Goal: Navigation & Orientation: Understand site structure

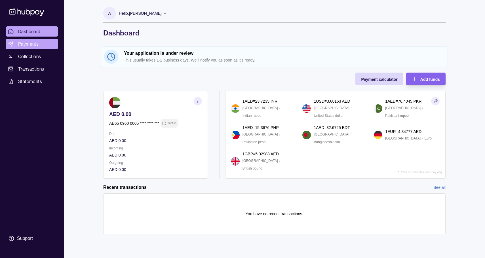
click at [32, 44] on span "Payments" at bounding box center [28, 44] width 20 height 7
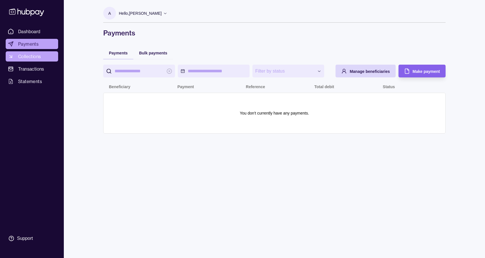
click at [28, 56] on span "Collections" at bounding box center [29, 56] width 23 height 7
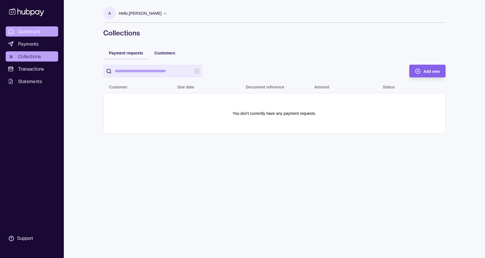
click at [33, 32] on span "Dashboard" at bounding box center [29, 31] width 22 height 7
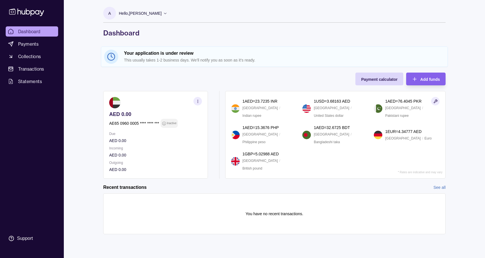
click at [198, 99] on icon "button" at bounding box center [198, 101] width 4 height 4
click at [146, 116] on link "View account details" at bounding box center [137, 115] width 36 height 6
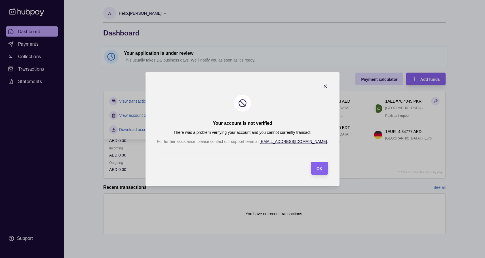
click at [323, 85] on icon "button" at bounding box center [326, 86] width 6 height 6
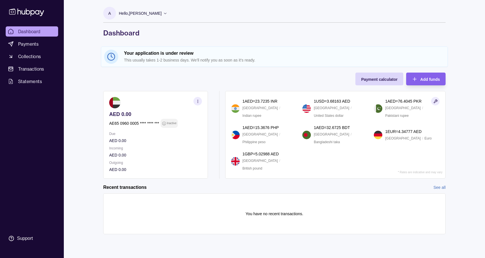
click at [87, 148] on div "Dashboard Payments Collections Transactions Statements Support A Hello, [PERSON…" at bounding box center [242, 129] width 485 height 258
